Goal: Check status: Check status

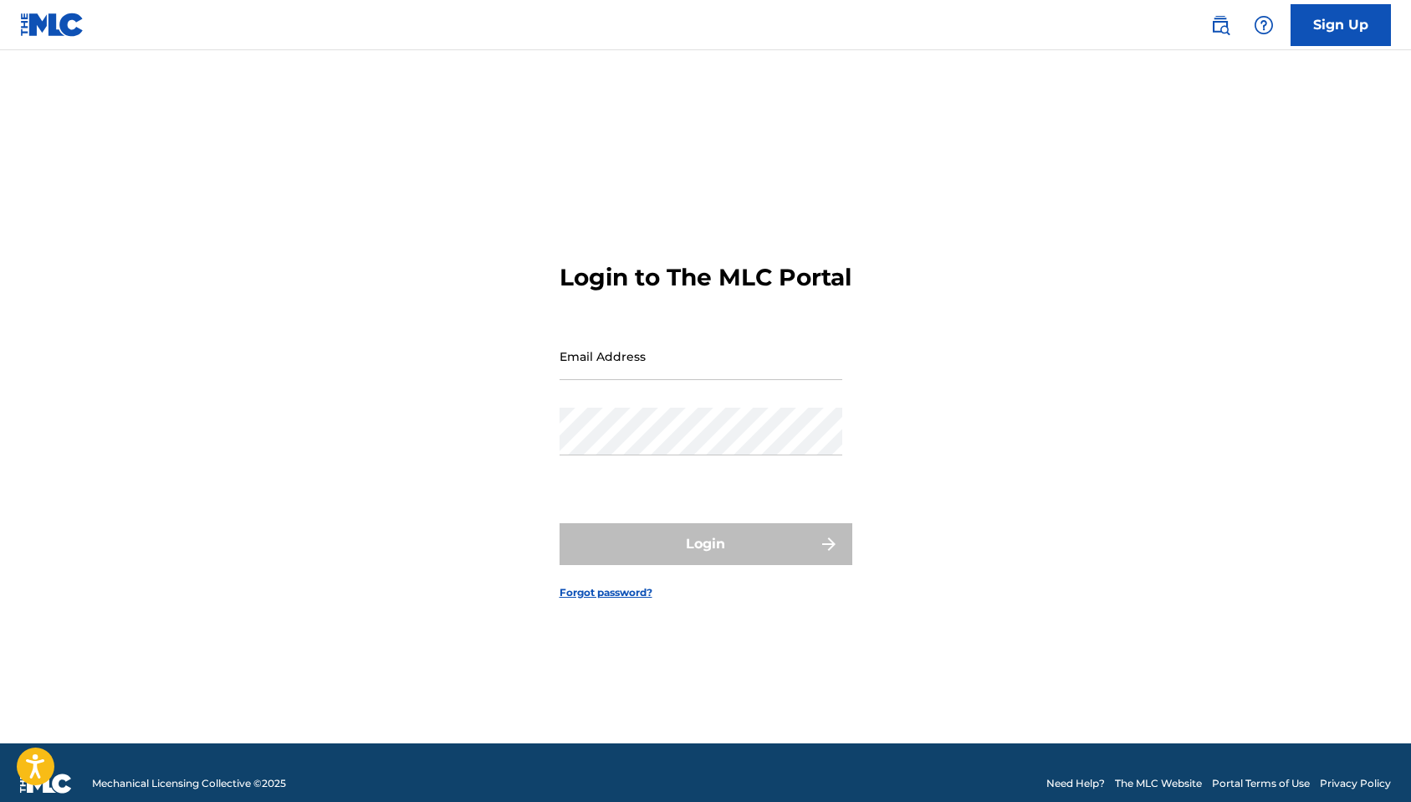
click at [709, 376] on input "Email Address" at bounding box center [701, 356] width 283 height 48
type input "[EMAIL_ADDRESS][DOMAIN_NAME]"
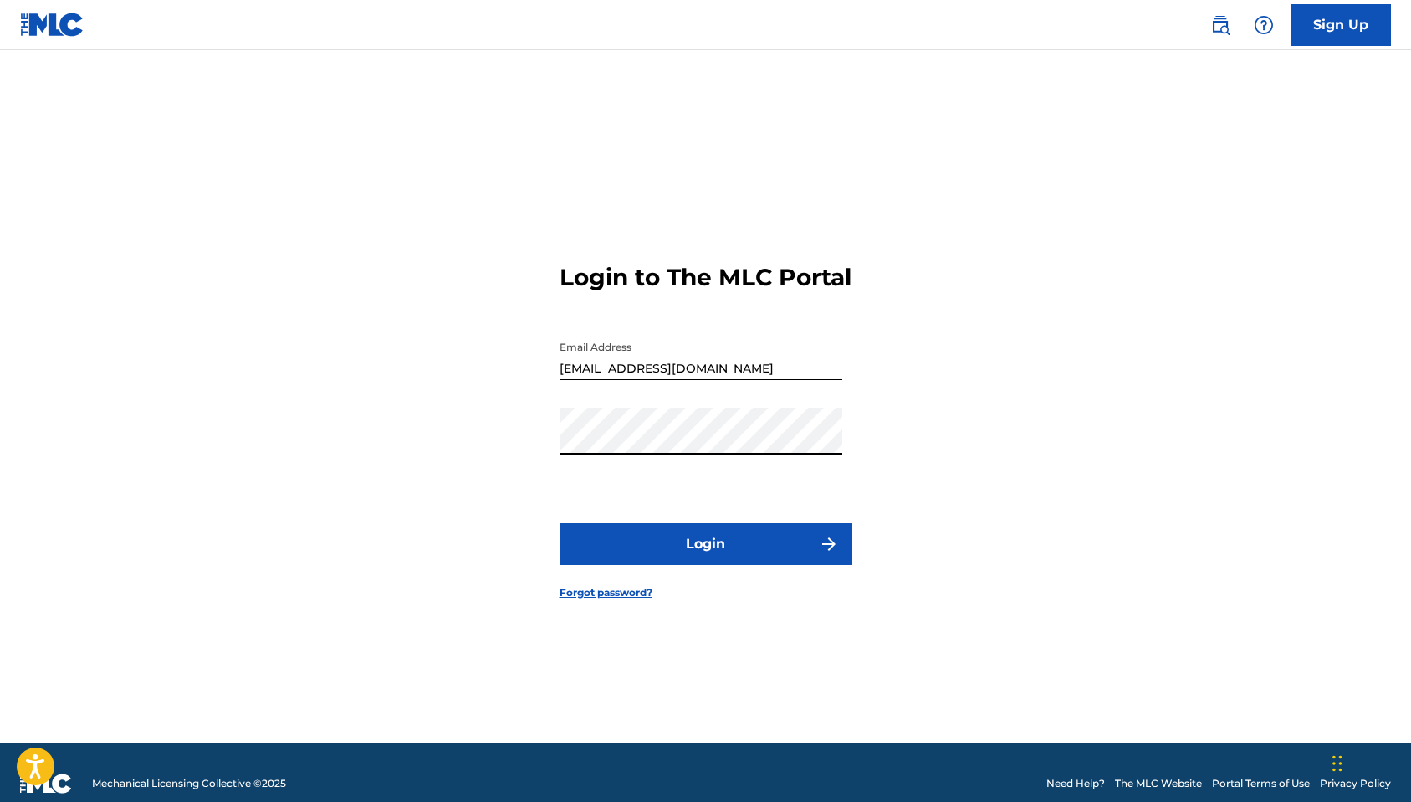
click at [693, 553] on button "Login" at bounding box center [706, 544] width 293 height 42
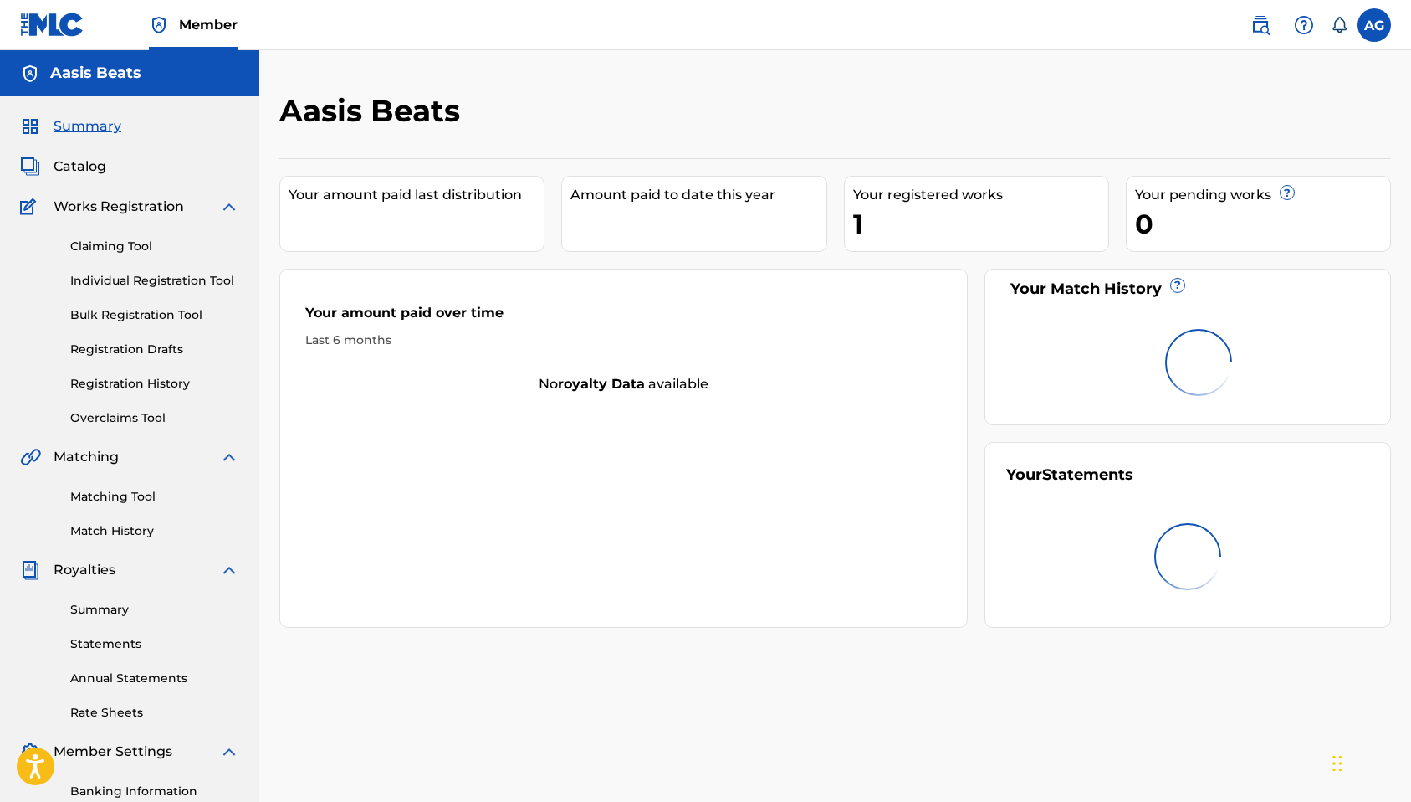
click at [142, 378] on link "Registration History" at bounding box center [154, 384] width 169 height 18
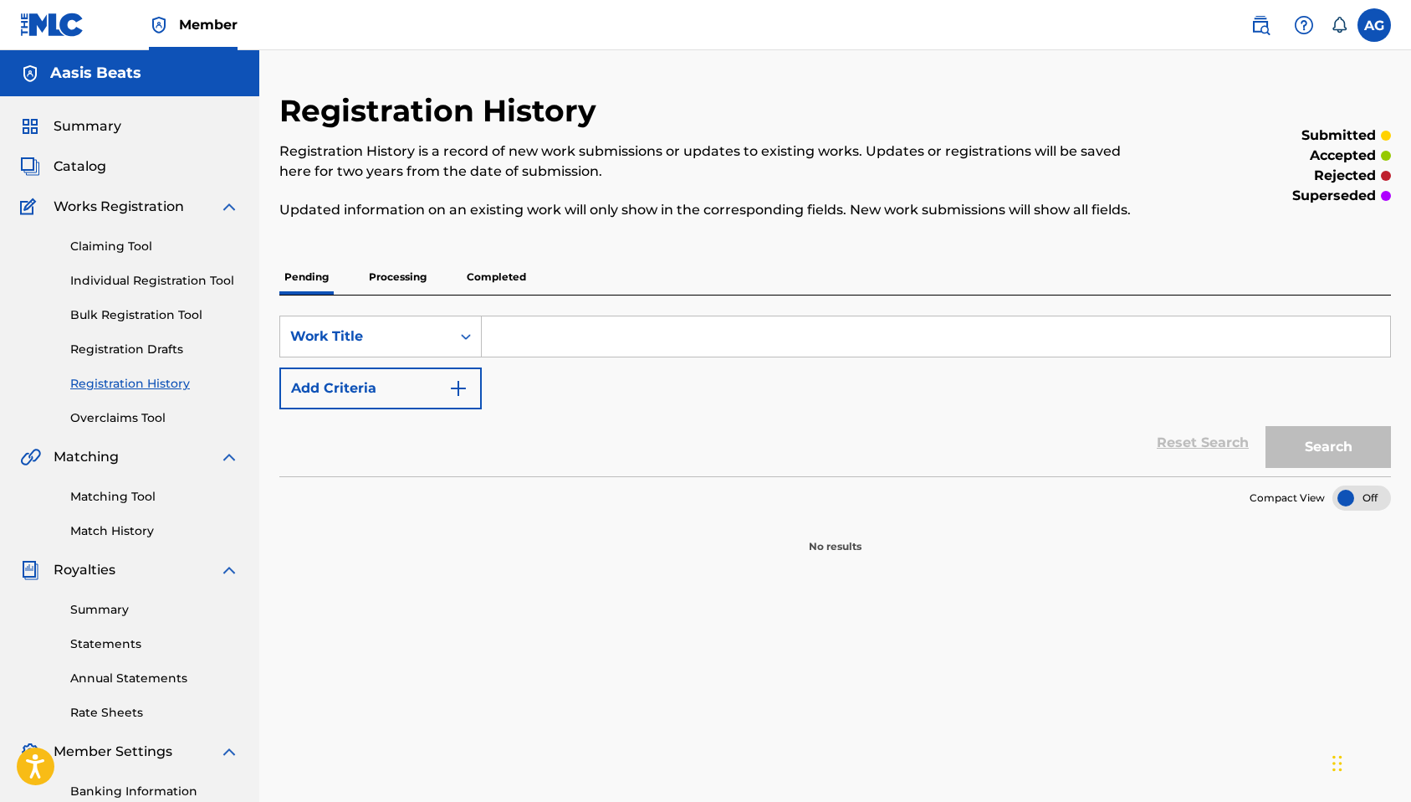
click at [375, 295] on p "Processing" at bounding box center [398, 276] width 68 height 35
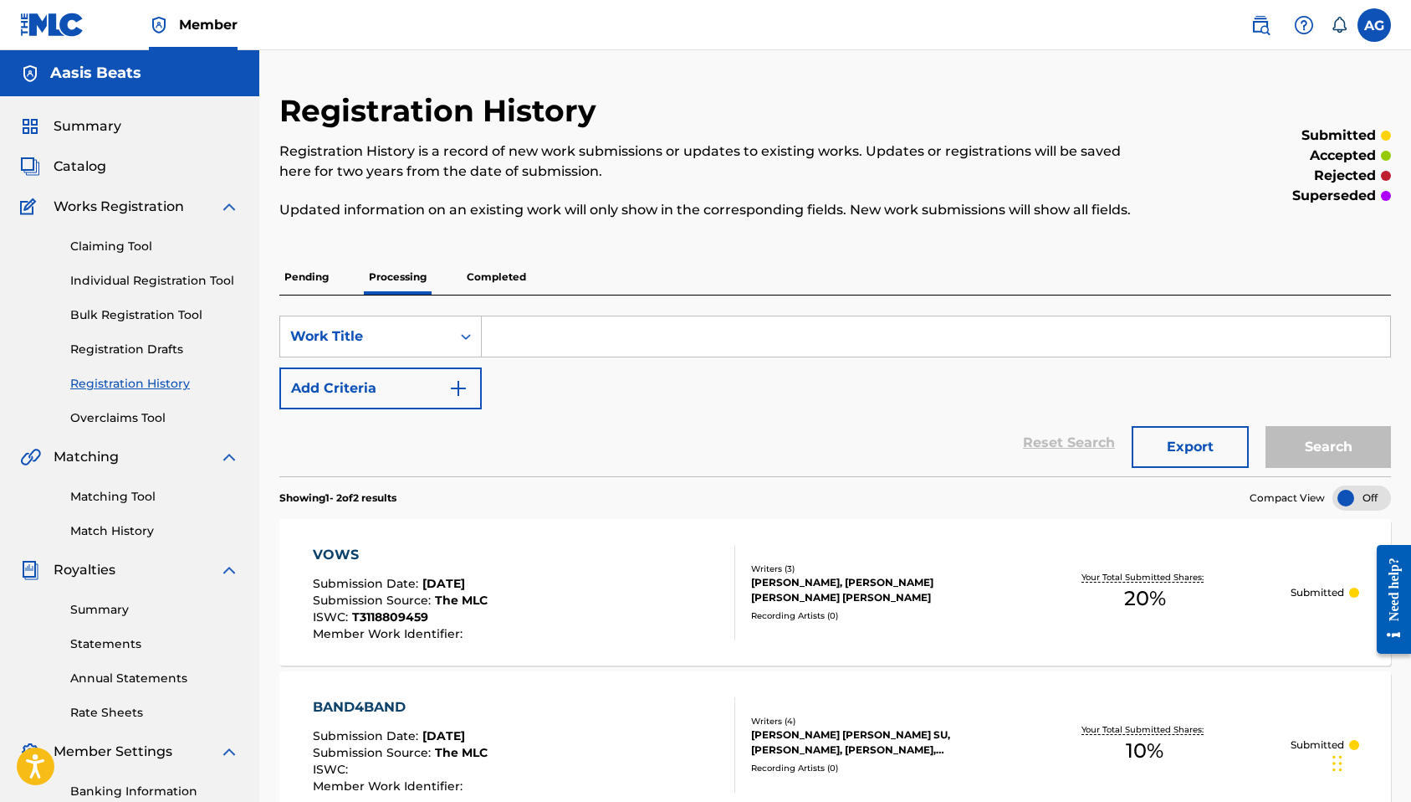
click at [99, 168] on span "Catalog" at bounding box center [80, 166] width 53 height 20
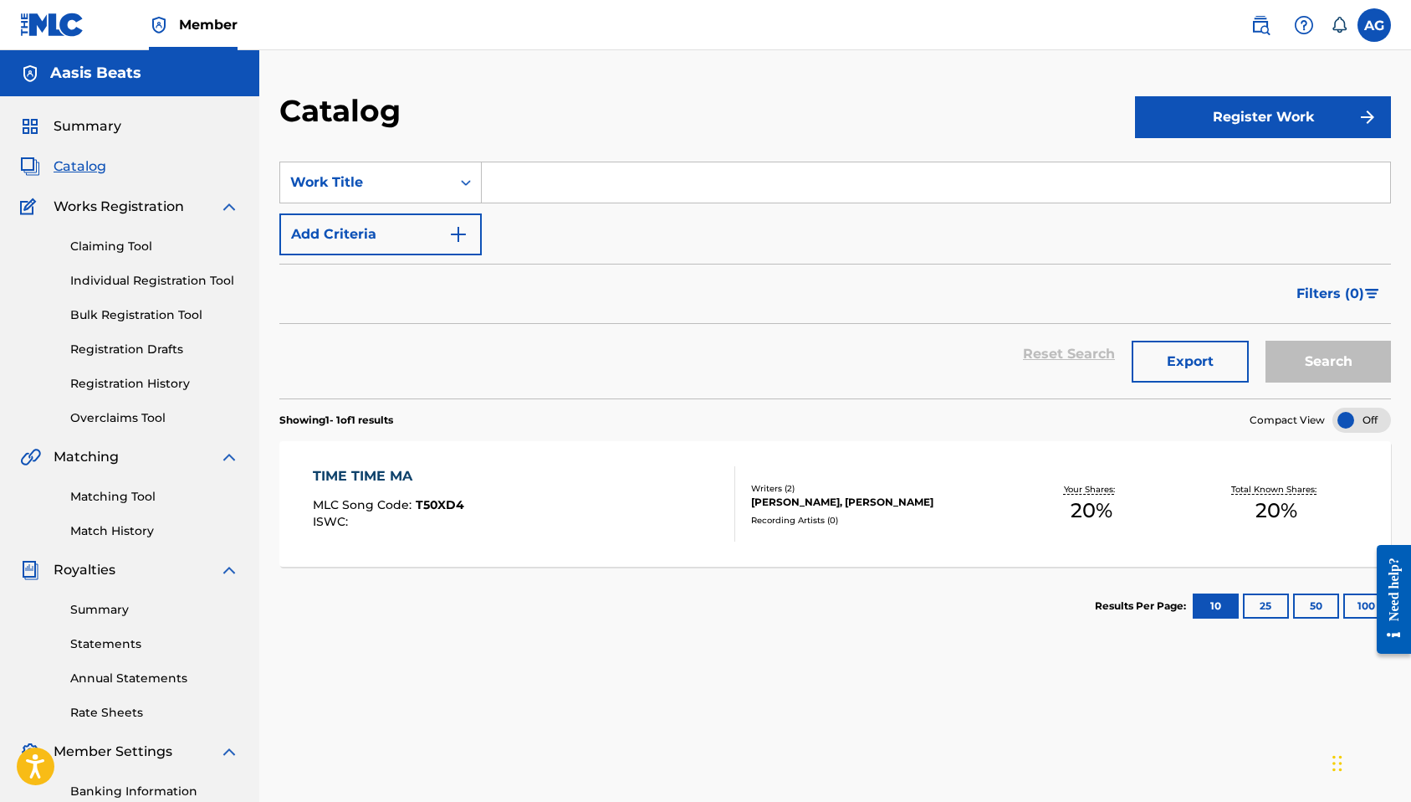
click at [762, 551] on div "TIME TIME MA MLC Song Code : T50XD4 ISWC : Writers ( 2 ) [PERSON_NAME], [PERSON…" at bounding box center [835, 503] width 1112 height 125
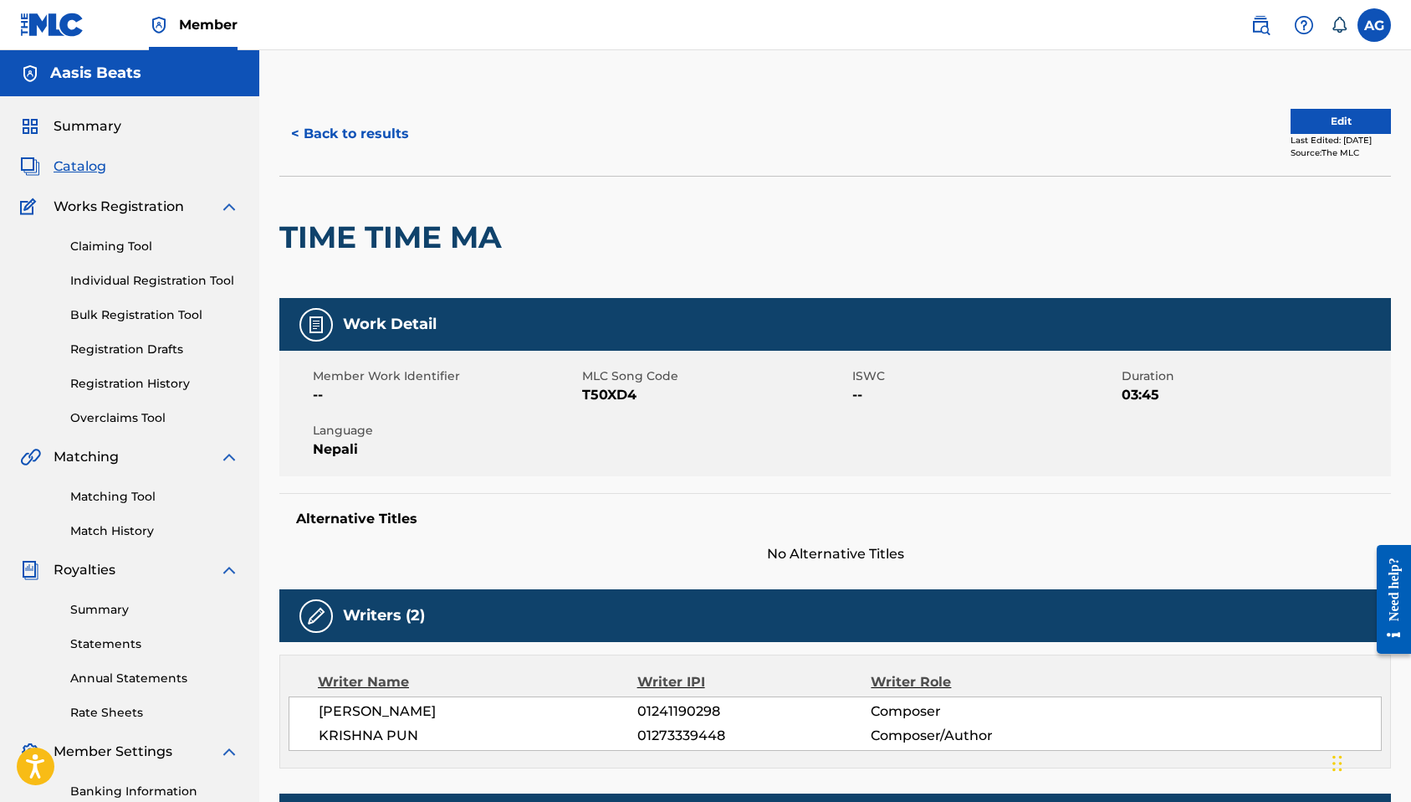
click at [355, 120] on button "< Back to results" at bounding box center [349, 134] width 141 height 42
